Goal: Task Accomplishment & Management: Manage account settings

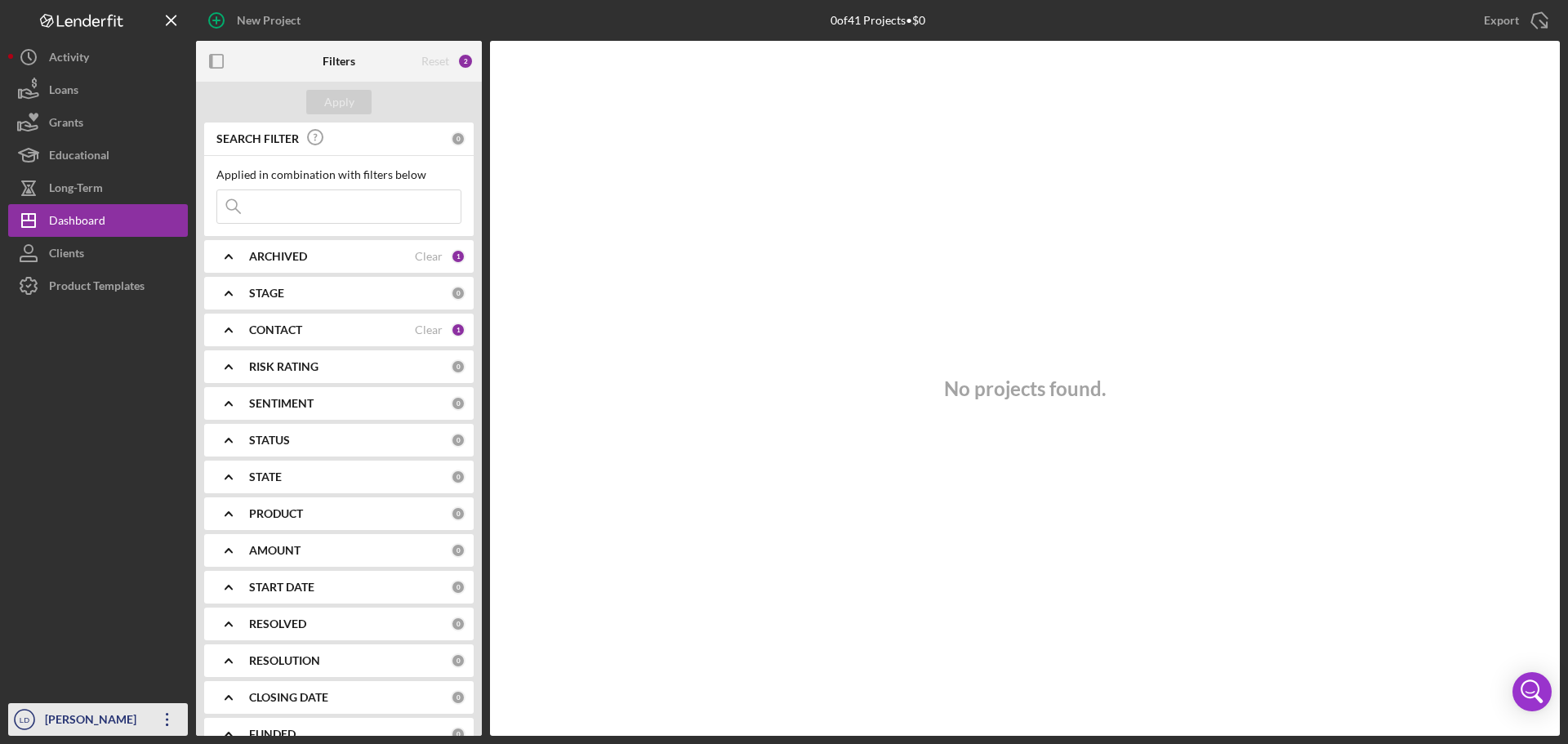
click at [84, 721] on div "[PERSON_NAME]" at bounding box center [93, 721] width 106 height 37
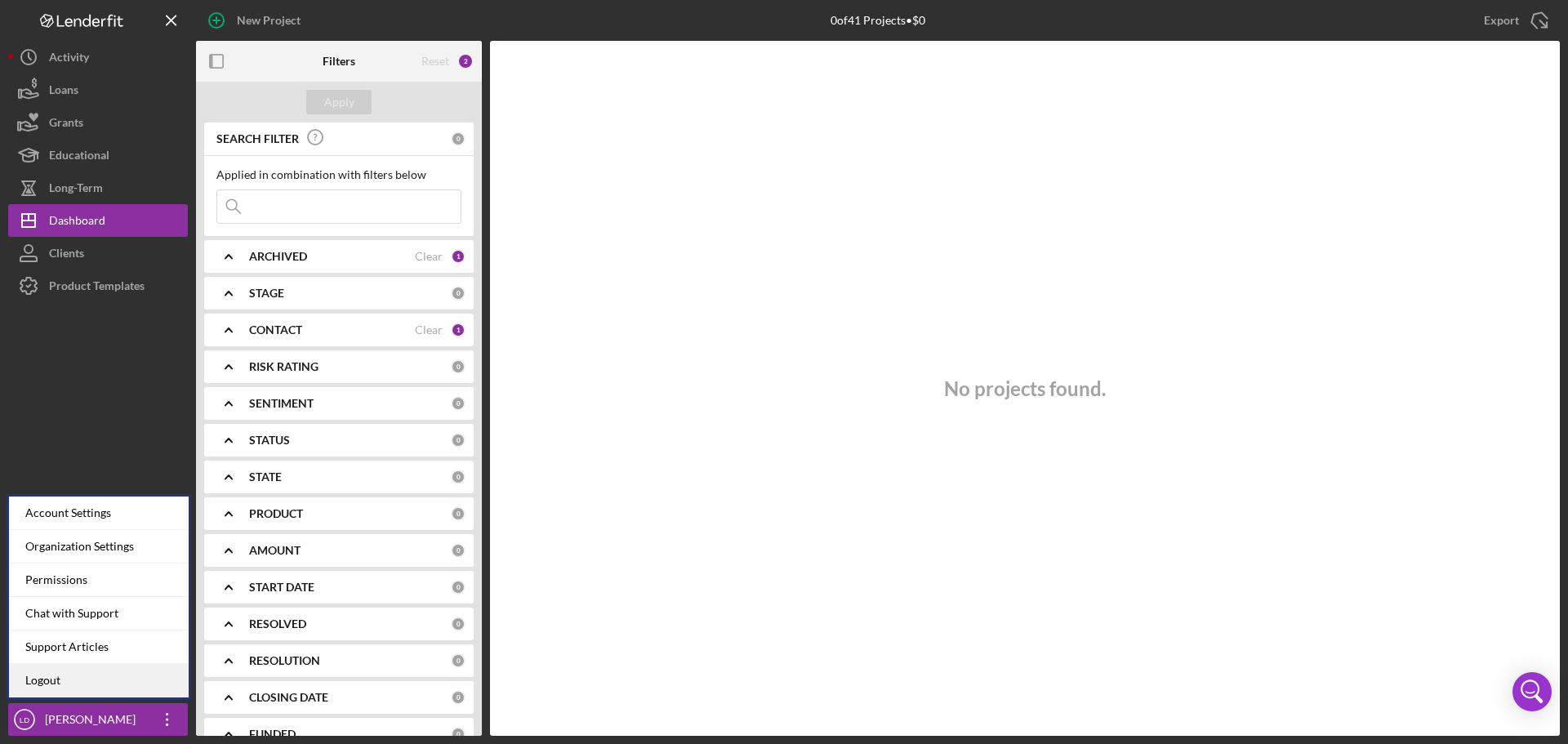
click at [76, 676] on link "Logout" at bounding box center [99, 681] width 179 height 34
